Goal: Information Seeking & Learning: Find specific fact

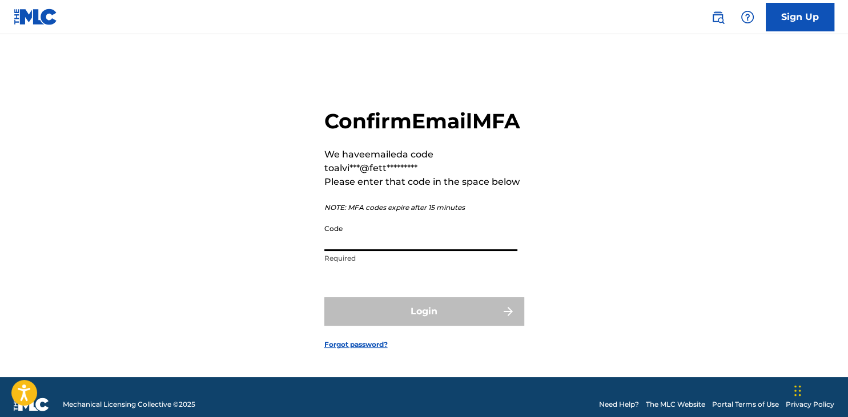
click at [380, 251] on input "Code" at bounding box center [420, 235] width 193 height 33
paste input "949398"
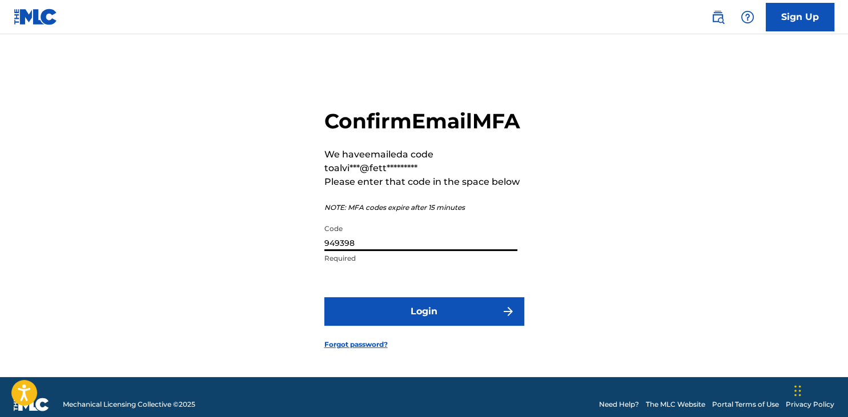
type input "949398"
click at [412, 315] on button "Login" at bounding box center [424, 311] width 200 height 29
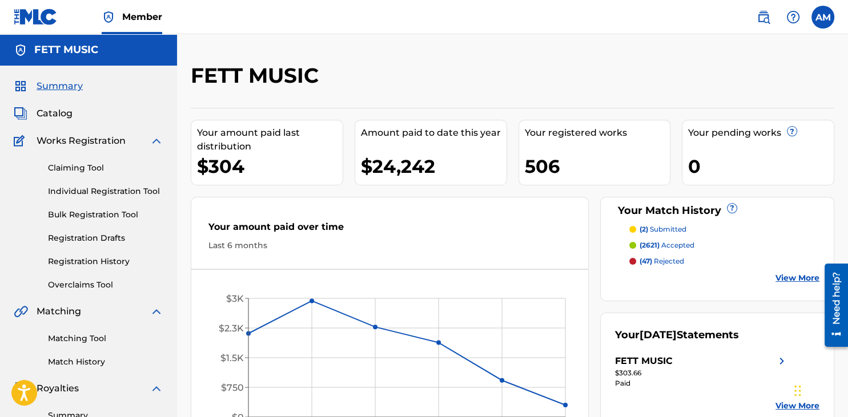
click at [785, 276] on link "View More" at bounding box center [797, 278] width 44 height 12
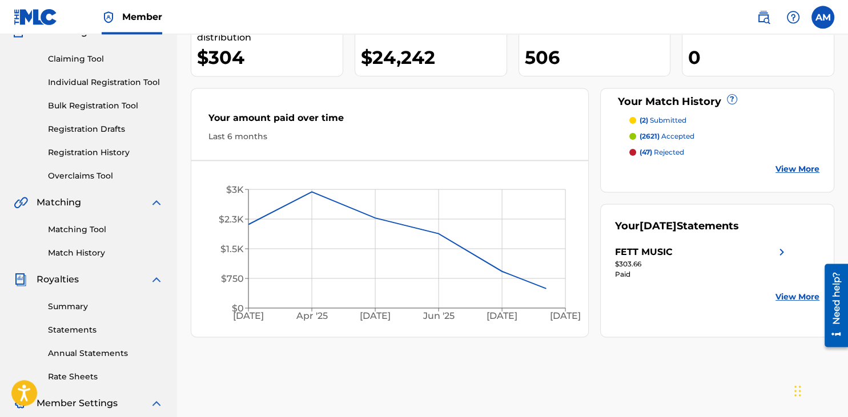
scroll to position [60, 0]
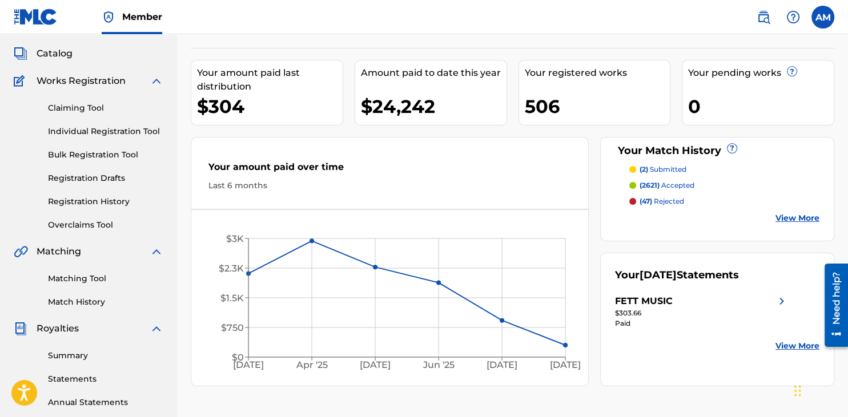
click at [766, 19] on img at bounding box center [763, 17] width 14 height 14
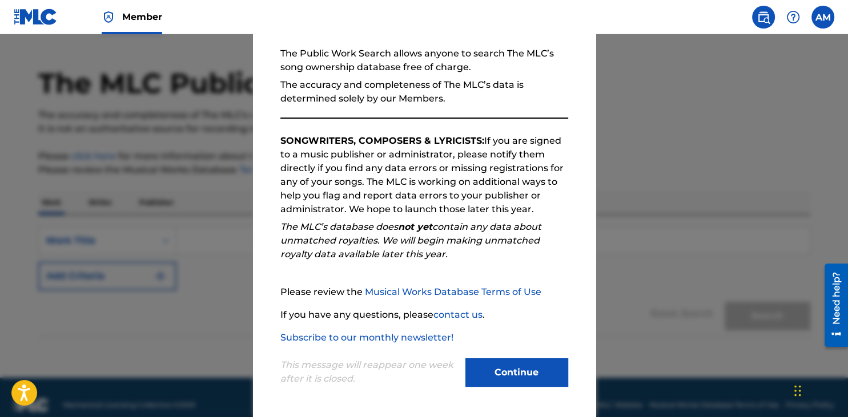
scroll to position [42, 0]
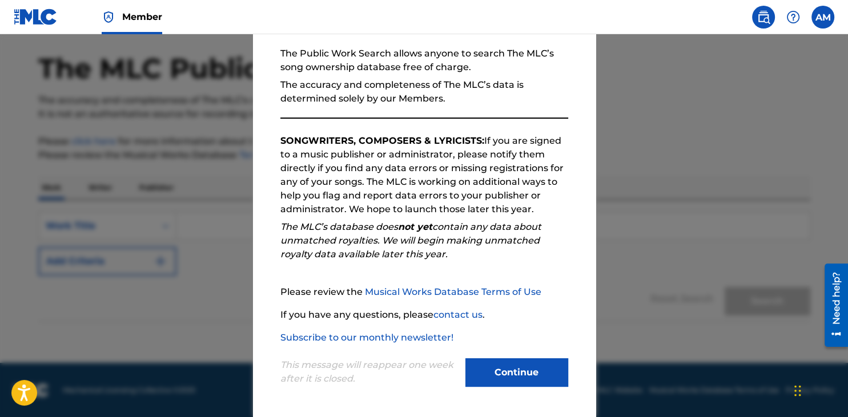
click at [495, 368] on button "Continue" at bounding box center [516, 372] width 103 height 29
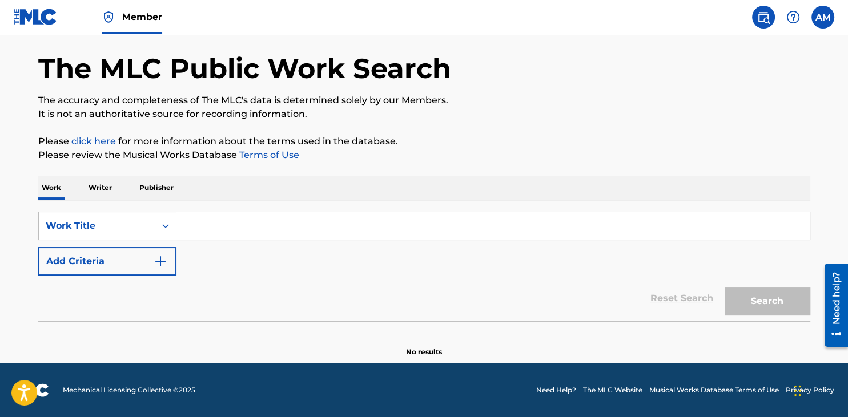
click at [321, 236] on input "Search Form" at bounding box center [492, 225] width 633 height 27
click at [191, 226] on input "Search Form" at bounding box center [492, 225] width 633 height 27
paste input "Summerinlove"
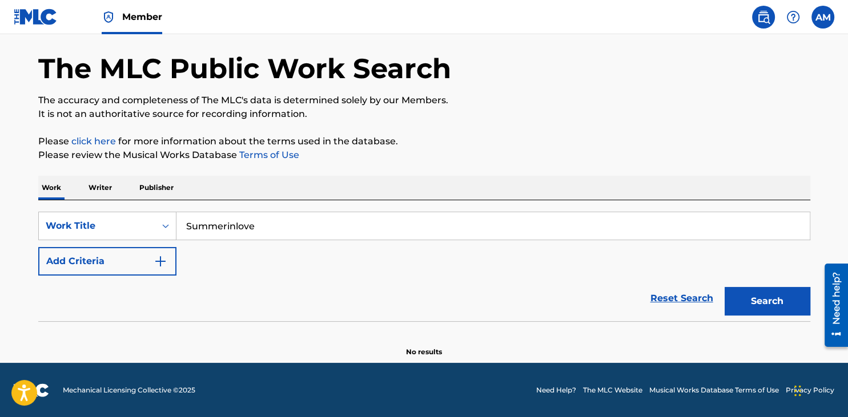
type input "Summerinlove"
click at [724, 287] on button "Search" at bounding box center [767, 301] width 86 height 29
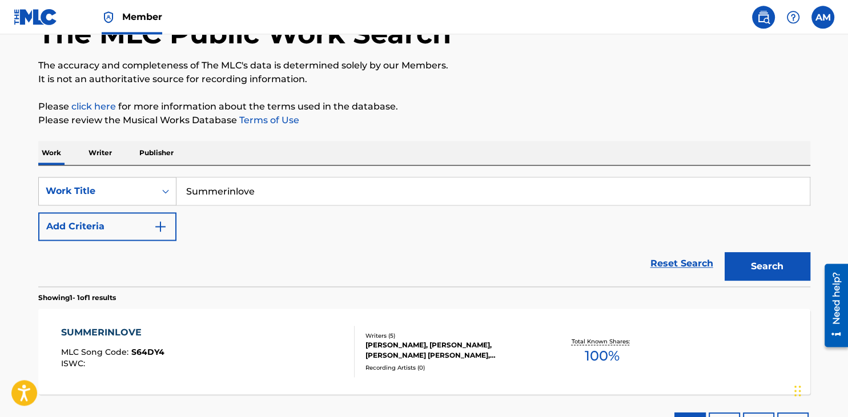
scroll to position [103, 0]
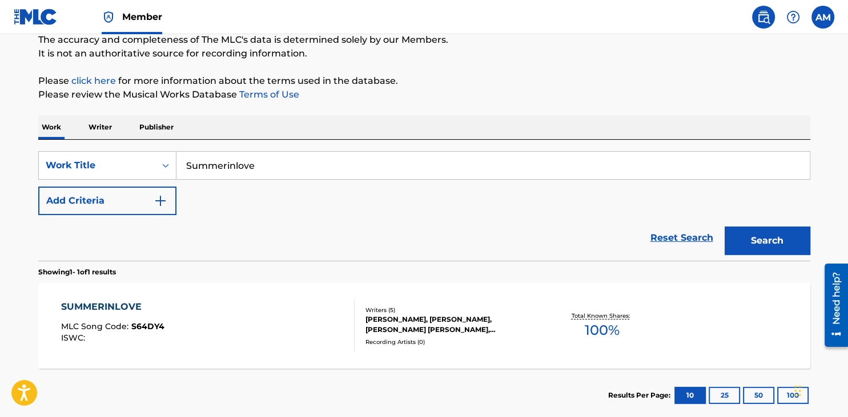
click at [98, 307] on div "SUMMERINLOVE" at bounding box center [112, 307] width 103 height 14
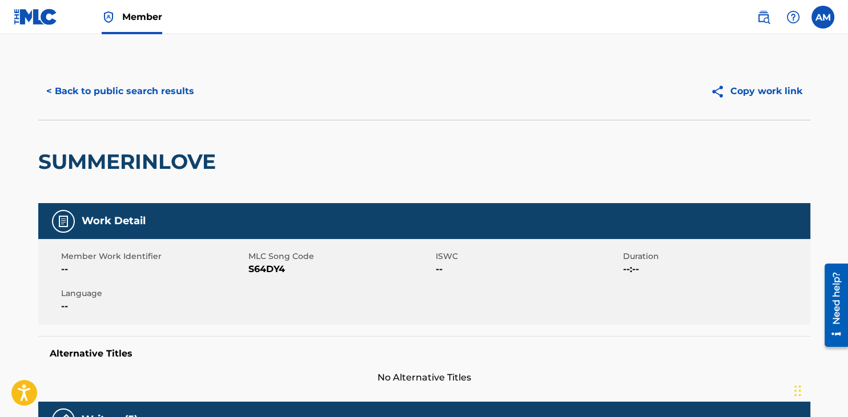
click at [97, 93] on button "< Back to public search results" at bounding box center [120, 91] width 164 height 29
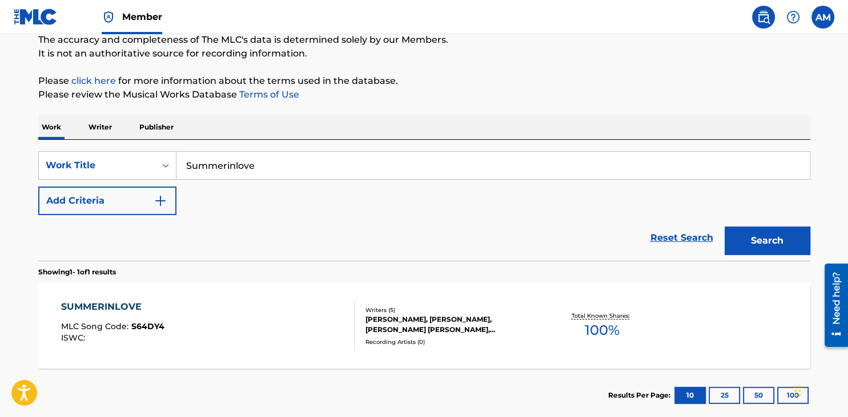
drag, startPoint x: 294, startPoint y: 172, endPoint x: 139, endPoint y: 162, distance: 155.6
click at [176, 162] on input "Summerinlove" at bounding box center [492, 165] width 633 height 27
paste input "Yougotmefeeling"
type input "Yougotmefeeling"
click at [150, 195] on button "Add Criteria" at bounding box center [107, 201] width 138 height 29
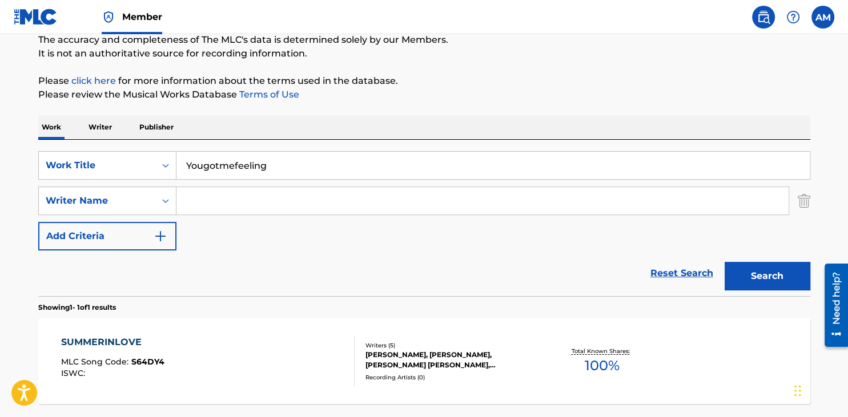
click at [225, 199] on input "Search Form" at bounding box center [482, 200] width 612 height 27
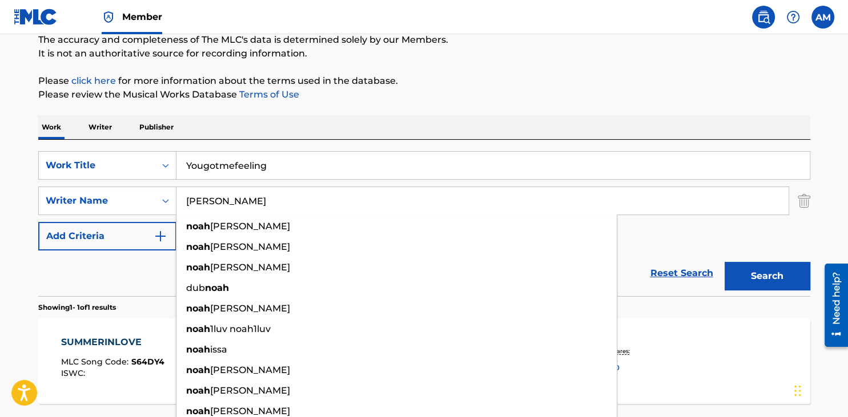
type input "[PERSON_NAME]"
click at [724, 262] on button "Search" at bounding box center [767, 276] width 86 height 29
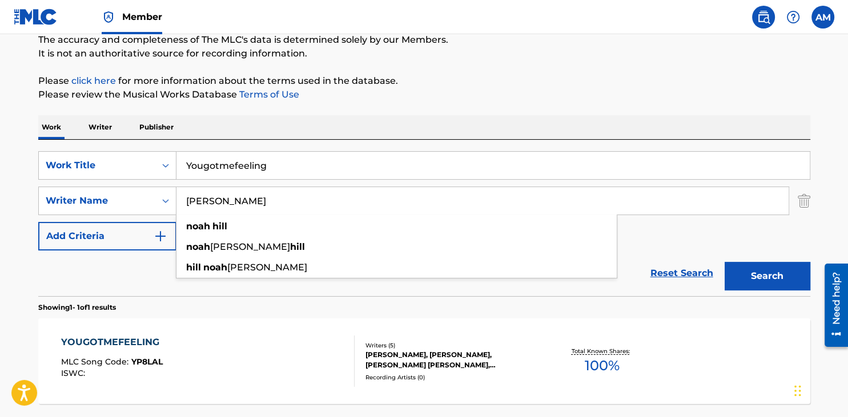
click at [223, 306] on section "Showing 1 - 1 of 1 results" at bounding box center [424, 304] width 772 height 17
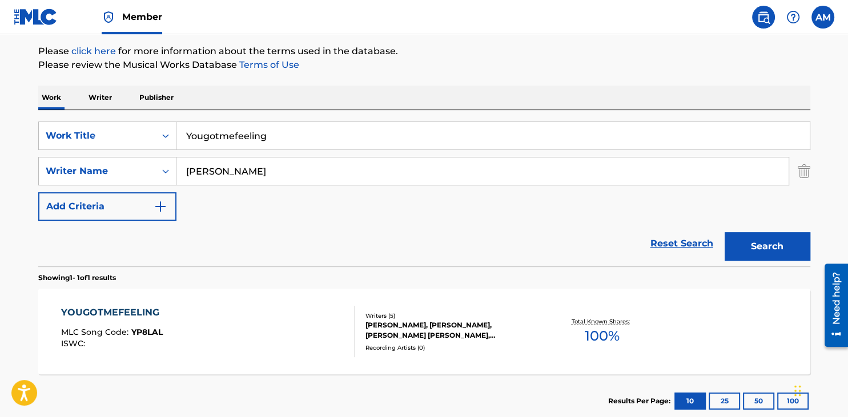
scroll to position [163, 0]
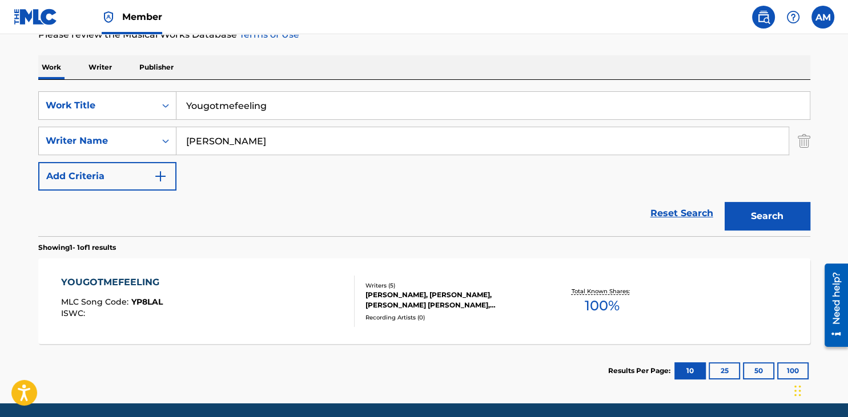
click at [144, 282] on div "YOUGOTMEFEELING" at bounding box center [113, 283] width 104 height 14
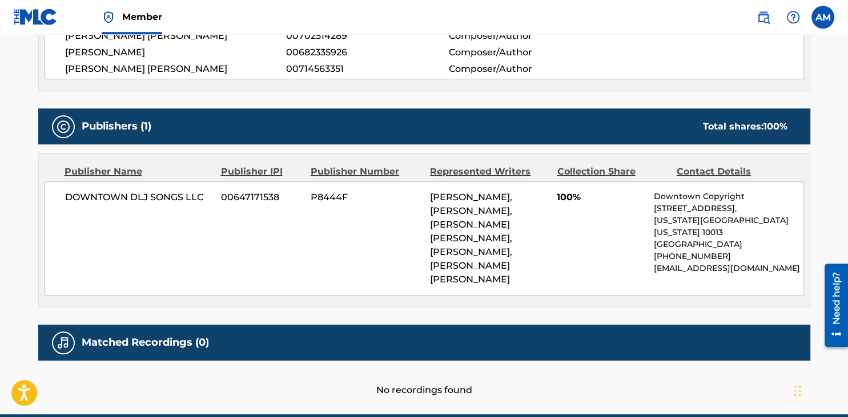
scroll to position [509, 0]
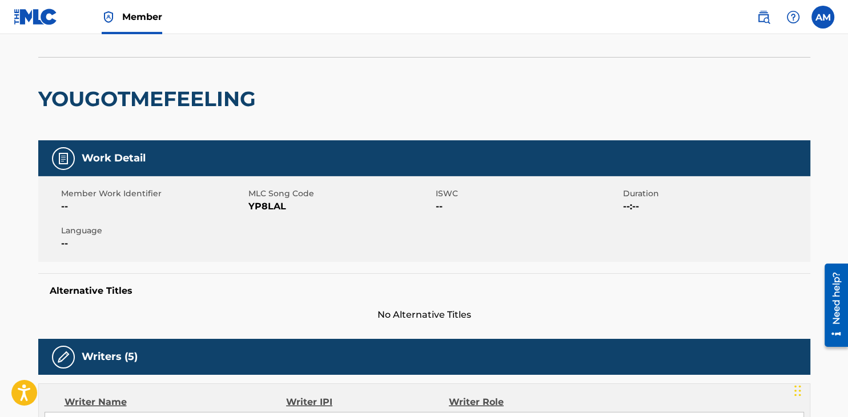
scroll to position [0, 0]
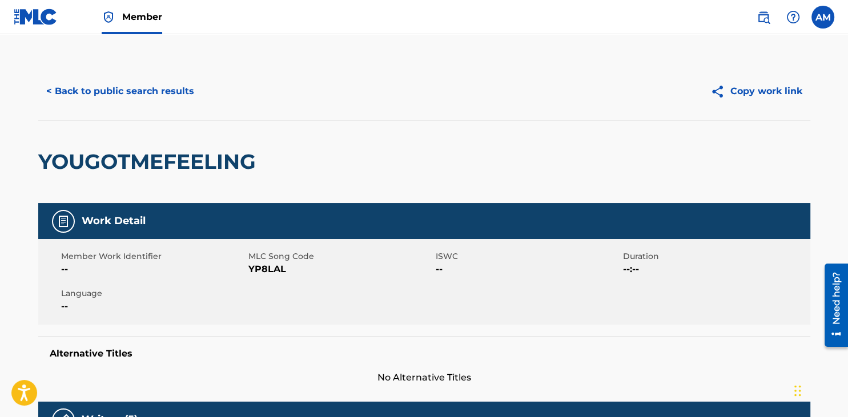
click at [99, 84] on button "< Back to public search results" at bounding box center [120, 91] width 164 height 29
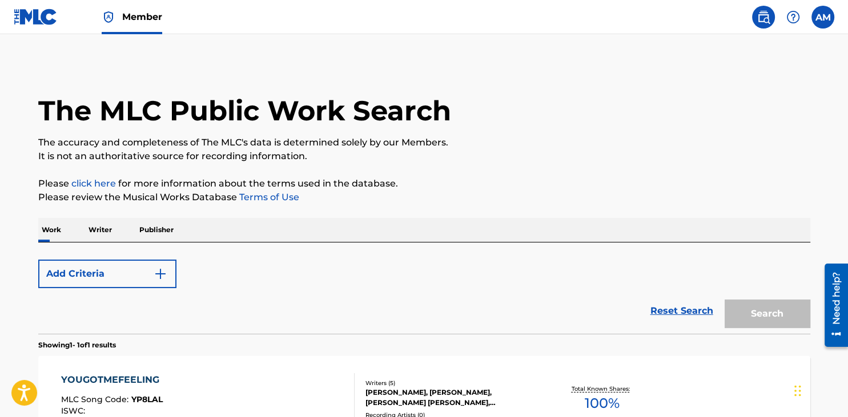
scroll to position [138, 0]
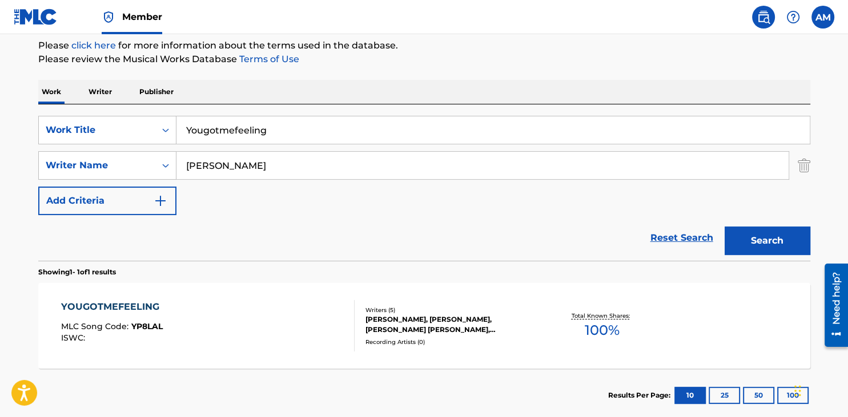
click at [296, 116] on input "Yougotmefeeling" at bounding box center [492, 129] width 633 height 27
paste input "- PNAU remix"
click at [273, 131] on input "Yougotmefeeling - PNAU remix" at bounding box center [492, 129] width 633 height 27
type input "Yougotmefeeling PNAU remix"
click at [724, 227] on button "Search" at bounding box center [767, 241] width 86 height 29
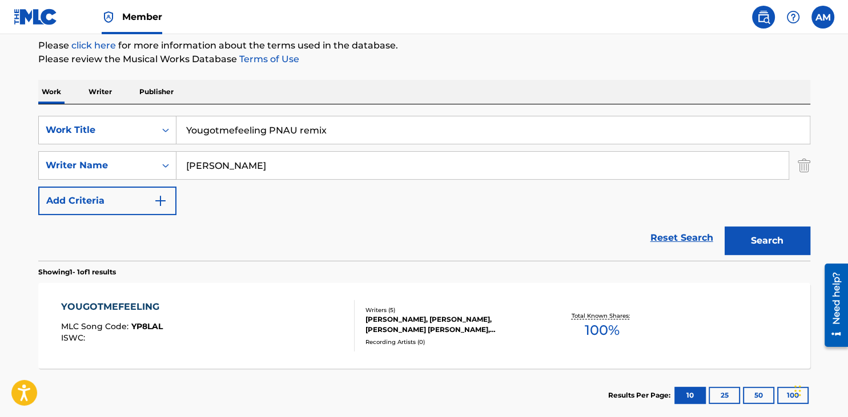
scroll to position [115, 0]
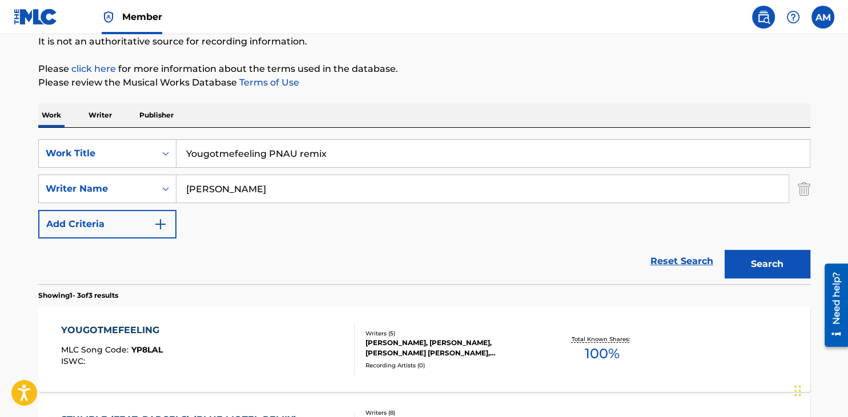
click at [236, 359] on div "YOUGOTMEFEELING MLC Song Code : YP8LAL ISWC :" at bounding box center [207, 349] width 293 height 51
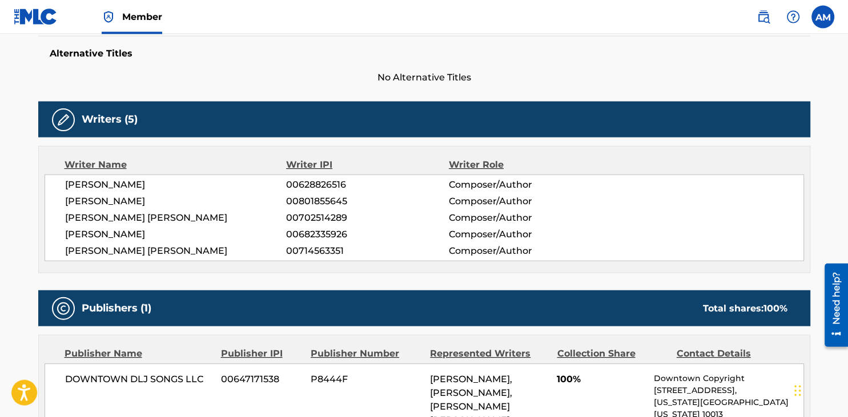
scroll to position [509, 0]
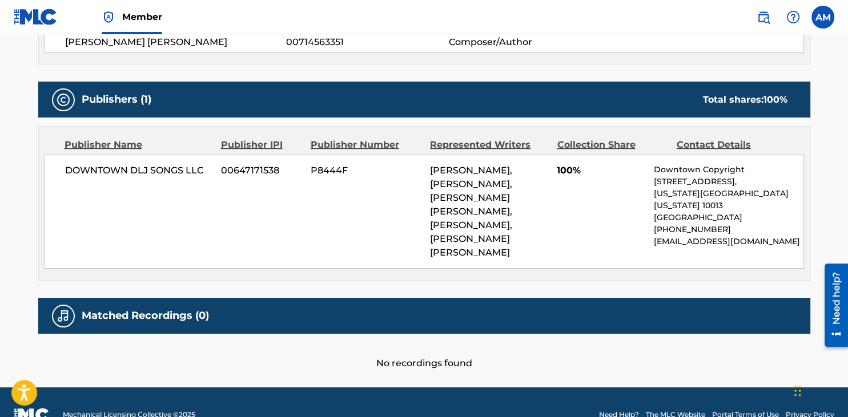
click at [517, 336] on div "No recordings found" at bounding box center [424, 352] width 772 height 37
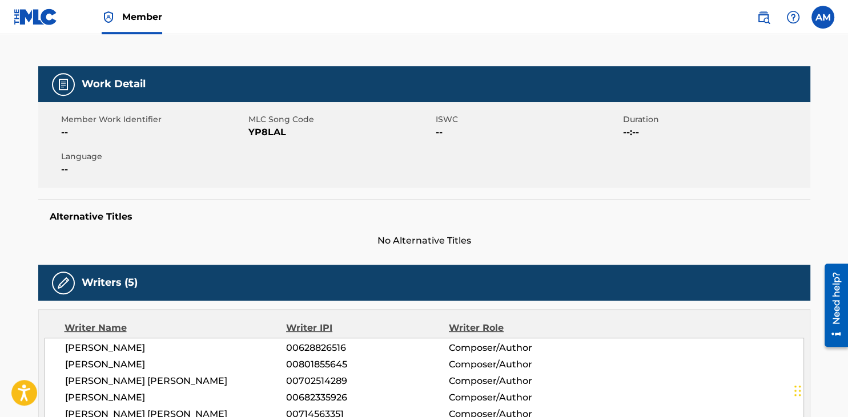
scroll to position [27, 0]
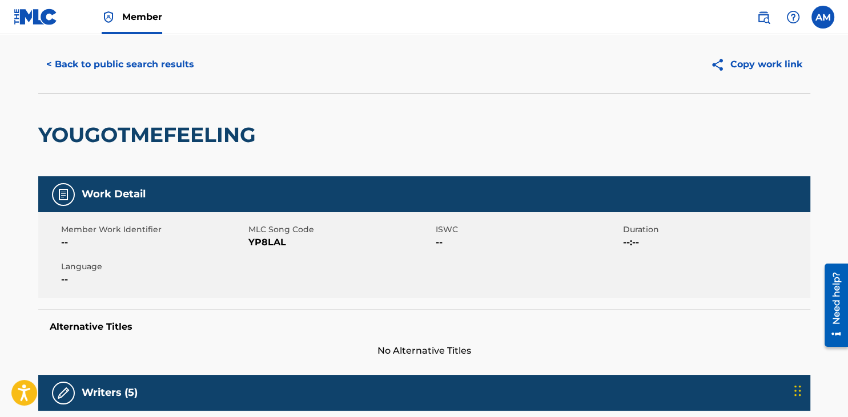
click at [131, 55] on button "< Back to public search results" at bounding box center [120, 64] width 164 height 29
